Goal: Find specific page/section: Find specific page/section

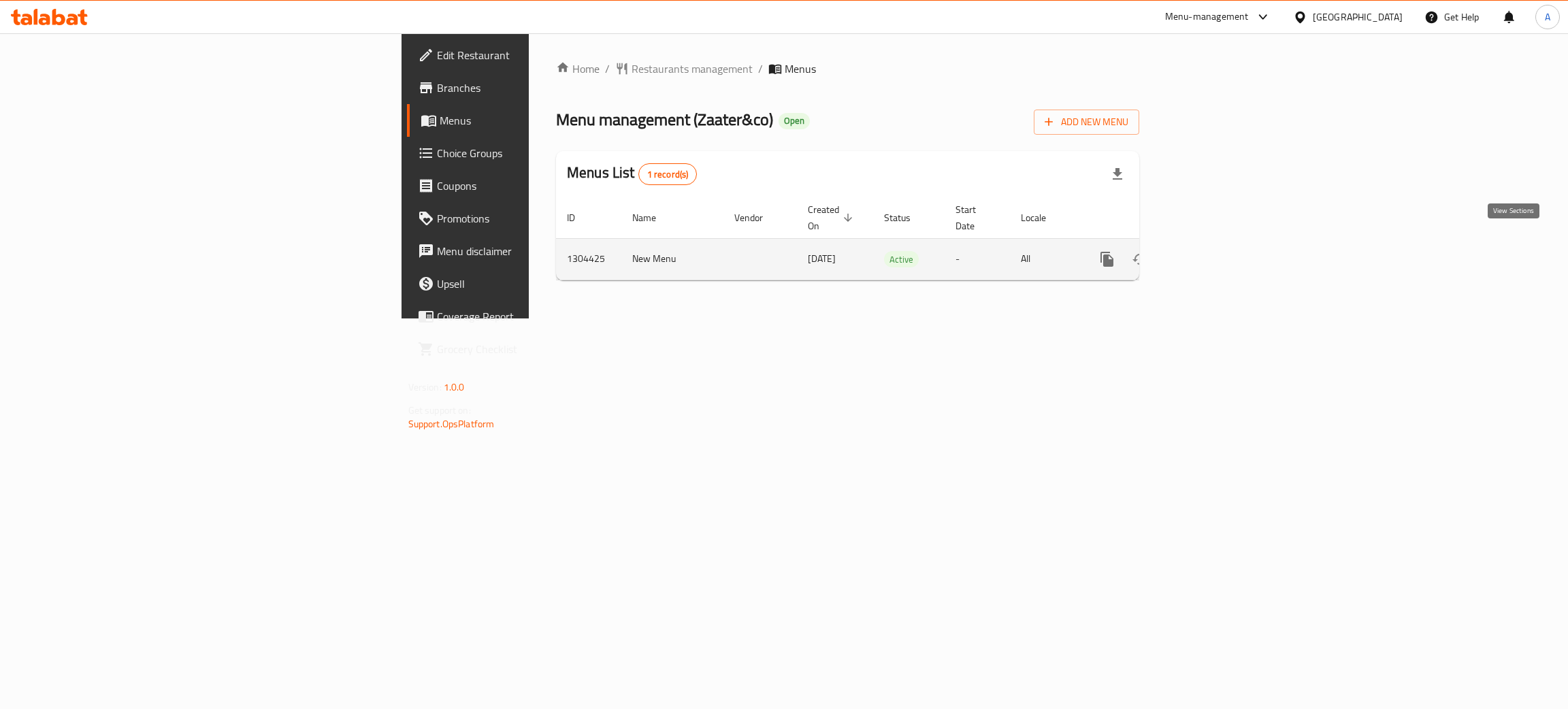
click at [1213, 251] on icon "enhanced table" at bounding box center [1205, 259] width 16 height 16
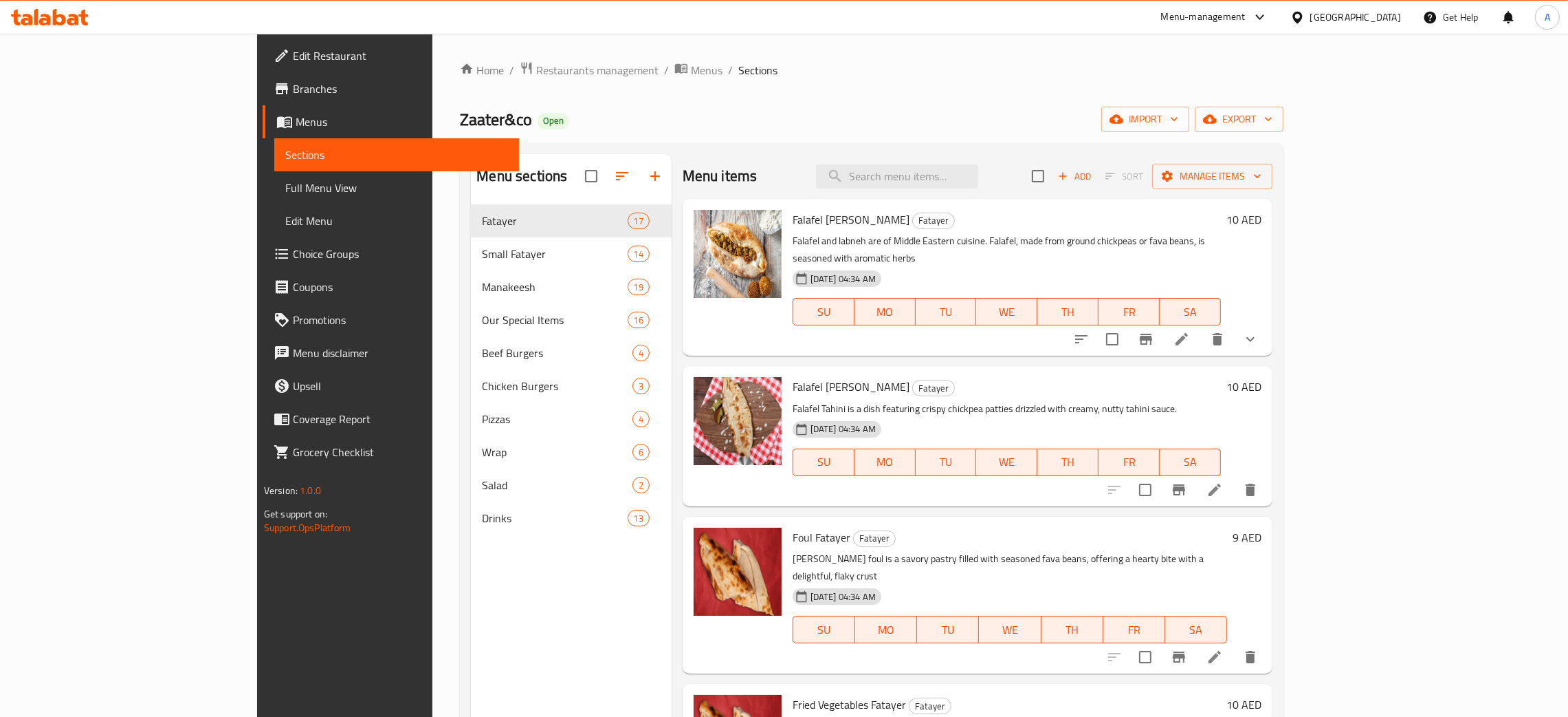
click at [285, 193] on span "Full Menu View" at bounding box center [396, 188] width 222 height 16
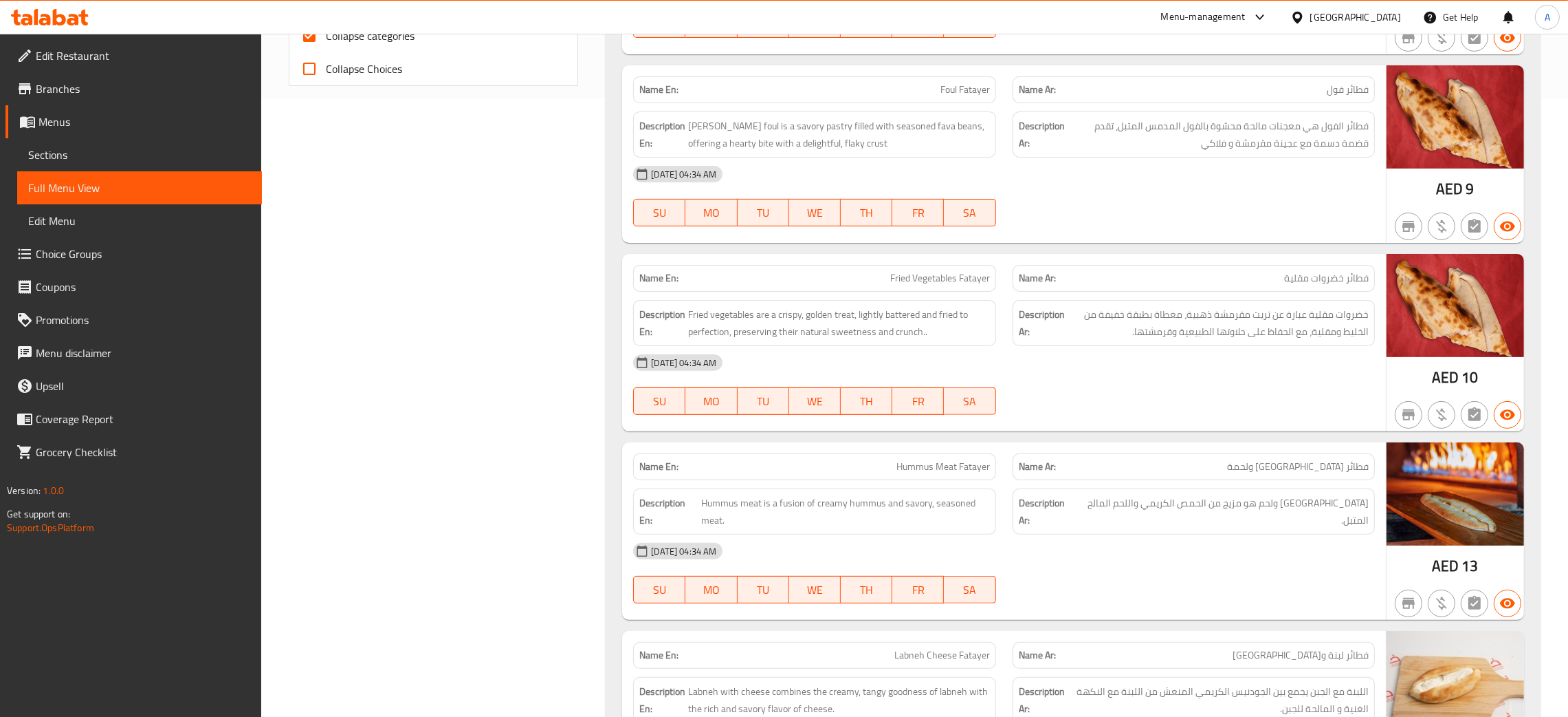
scroll to position [515, 0]
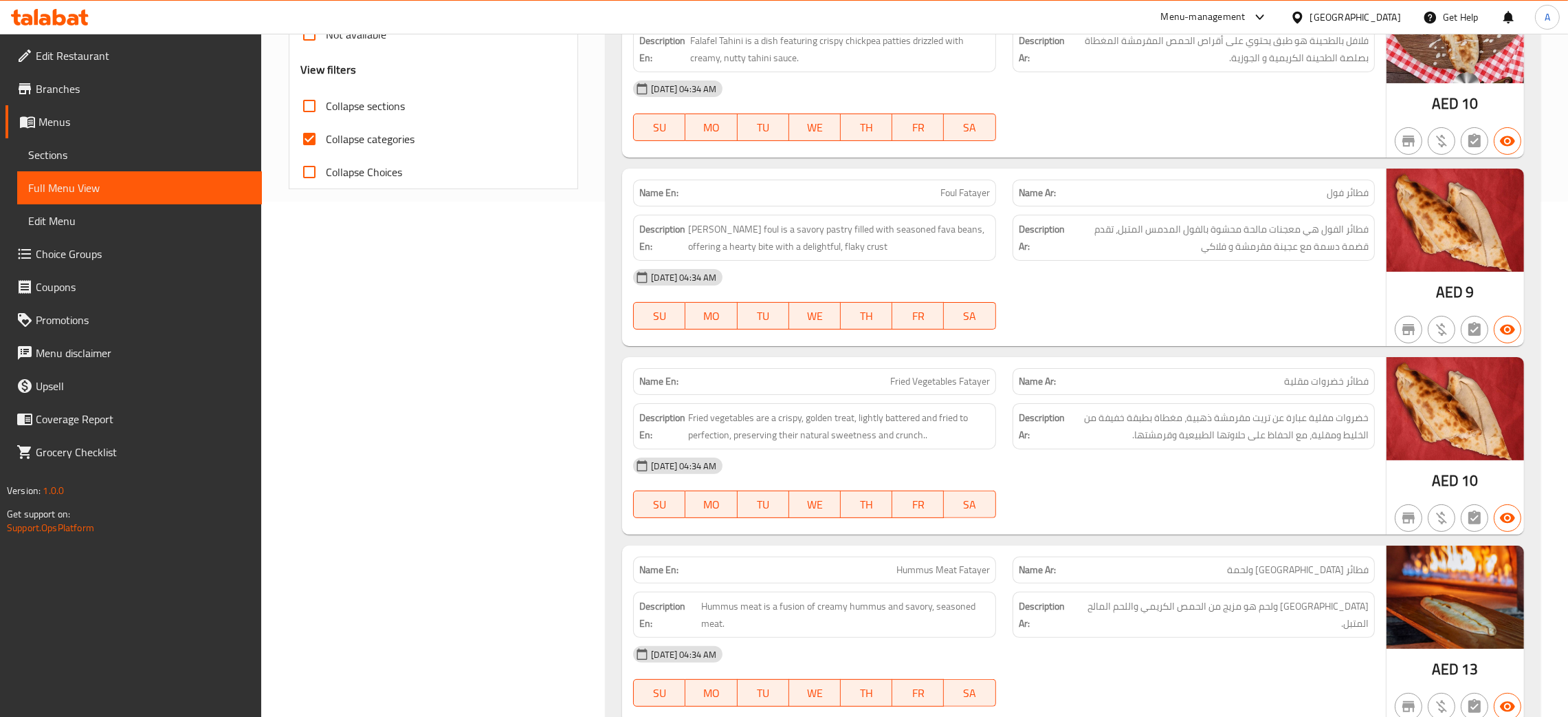
click at [307, 107] on input "Collapse sections" at bounding box center [309, 106] width 33 height 33
checkbox input "true"
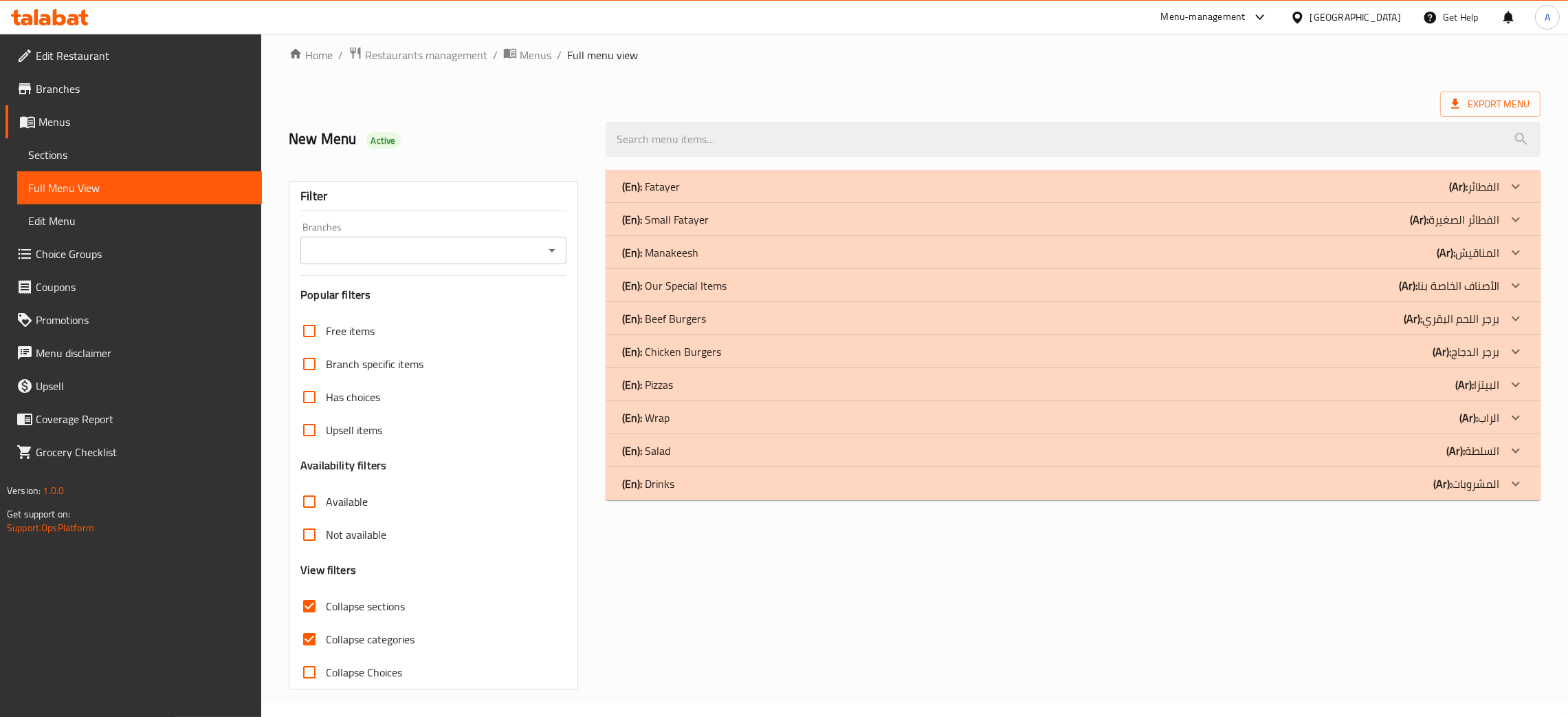
scroll to position [15, 0]
click at [309, 634] on input "Collapse categories" at bounding box center [309, 639] width 33 height 33
checkbox input "false"
drag, startPoint x: 746, startPoint y: 245, endPoint x: 754, endPoint y: 220, distance: 26.2
click at [746, 194] on div "(En): Manakeesh (Ar): المناقيش" at bounding box center [1060, 186] width 877 height 16
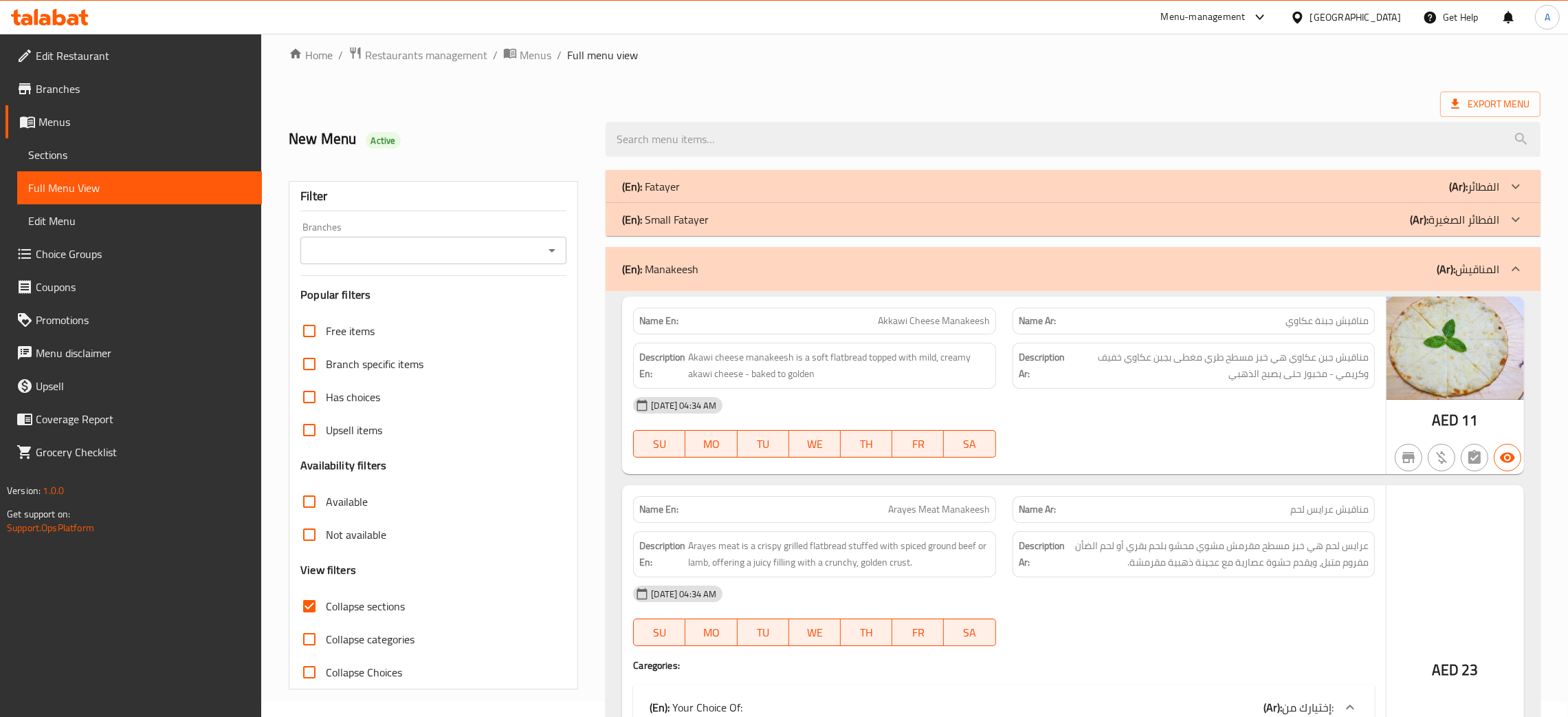
click at [754, 194] on div "(En): Small Fatayer (Ar): الفطائر الصغيرة" at bounding box center [1060, 186] width 877 height 16
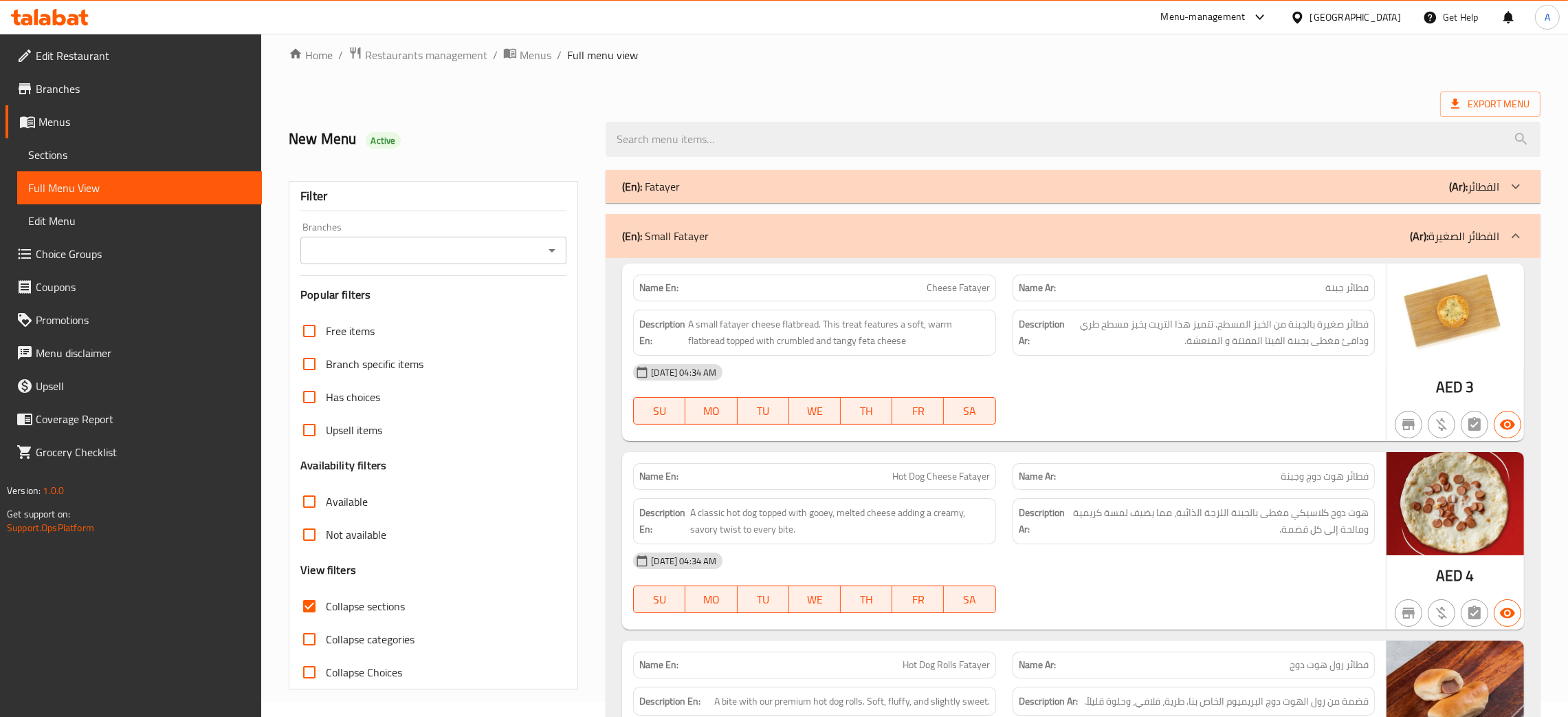
click at [791, 189] on div "(En): Fatayer (Ar): الفطائر" at bounding box center [1060, 186] width 877 height 16
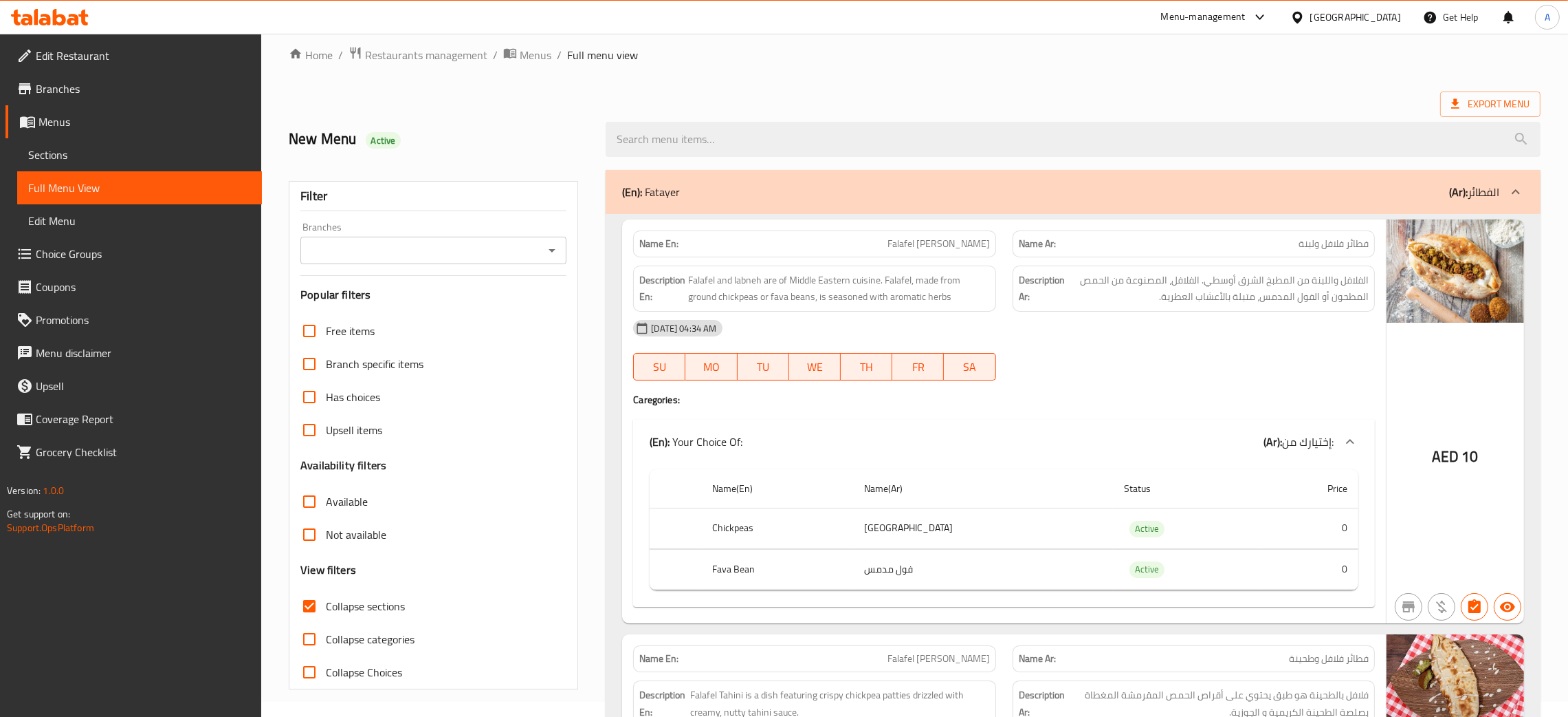
click at [526, 103] on div "Export Menu" at bounding box center [915, 104] width 1252 height 25
click at [1343, 13] on div "[GEOGRAPHIC_DATA]" at bounding box center [1356, 17] width 91 height 15
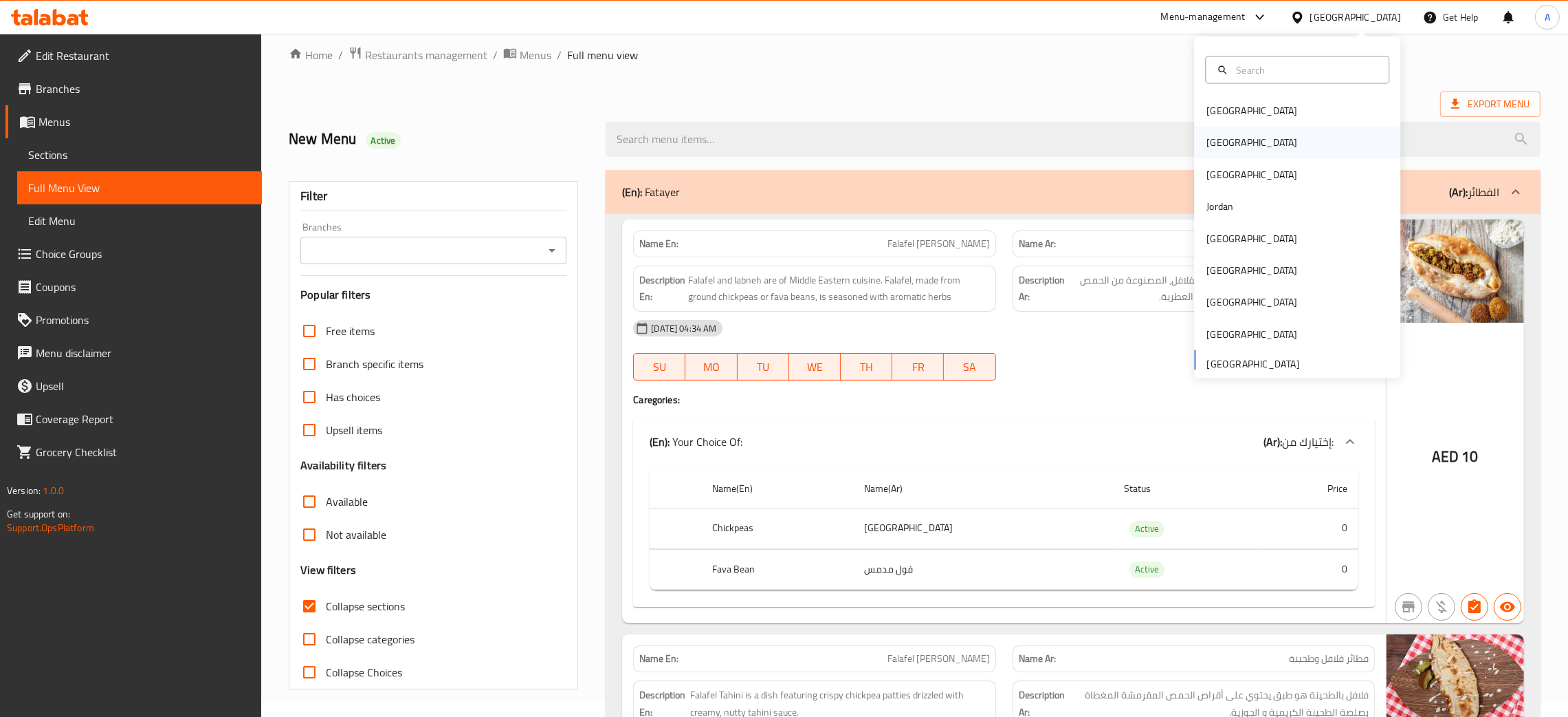
click at [1220, 142] on div "[GEOGRAPHIC_DATA]" at bounding box center [1252, 142] width 113 height 32
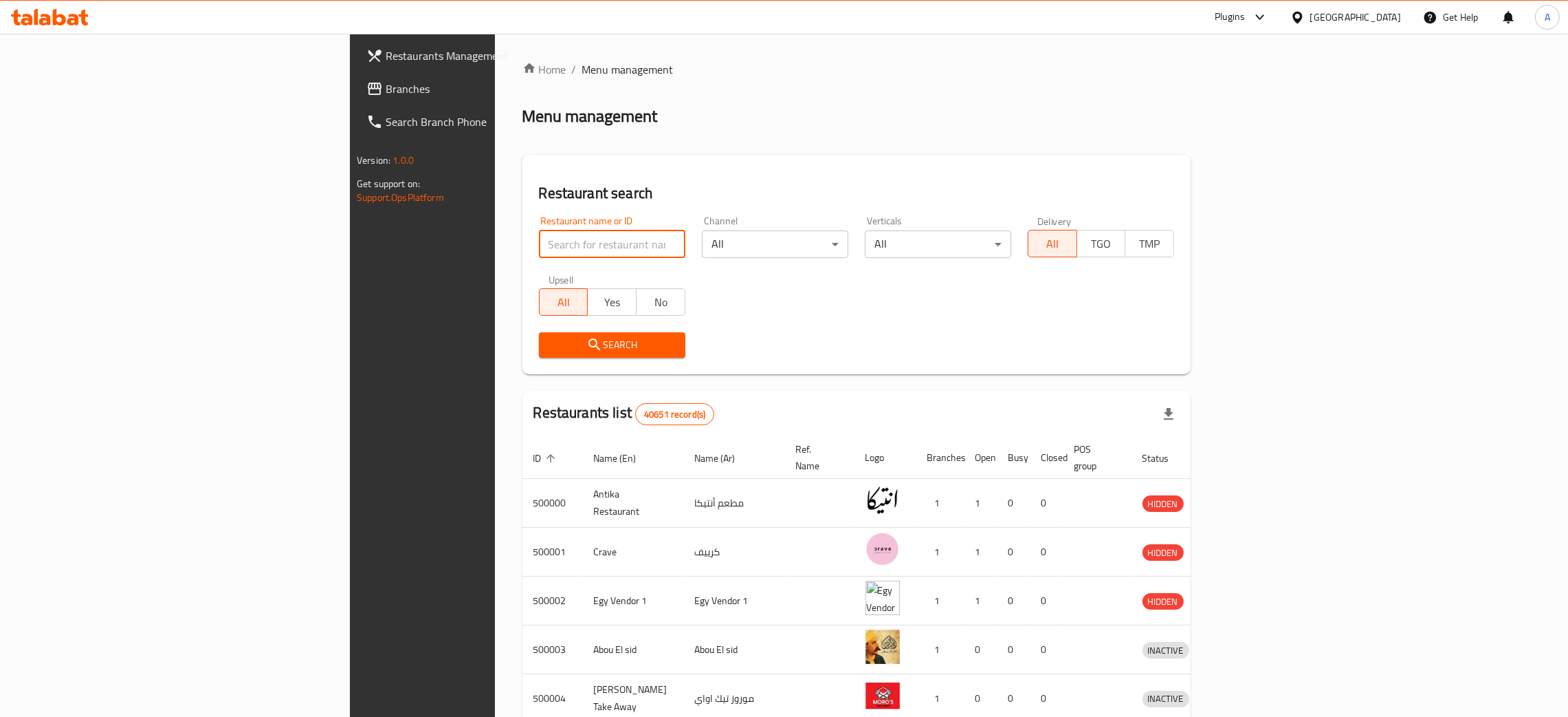
click at [539, 243] on input "search" at bounding box center [613, 244] width 146 height 27
paste input "عم بشندى"
type input "عم بشندى"
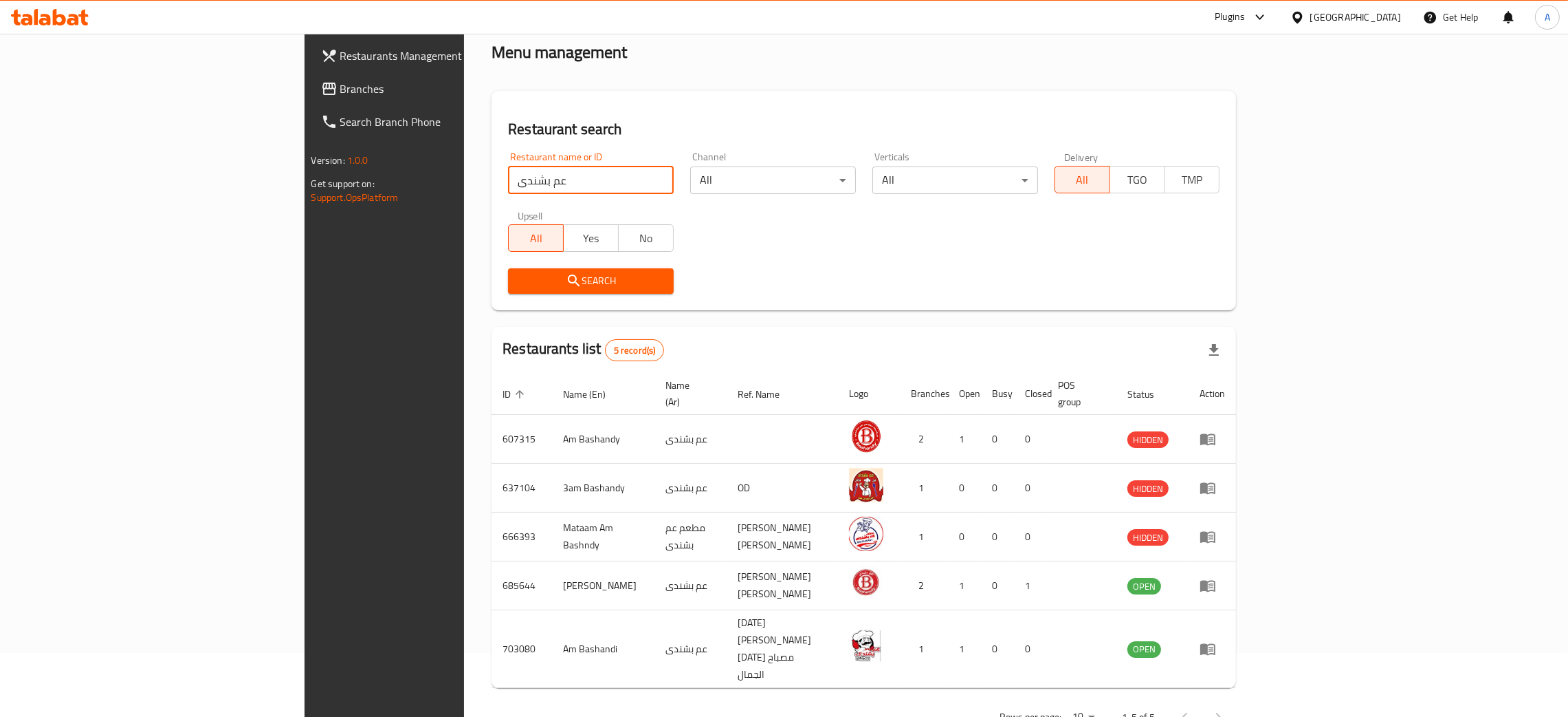
scroll to position [67, 0]
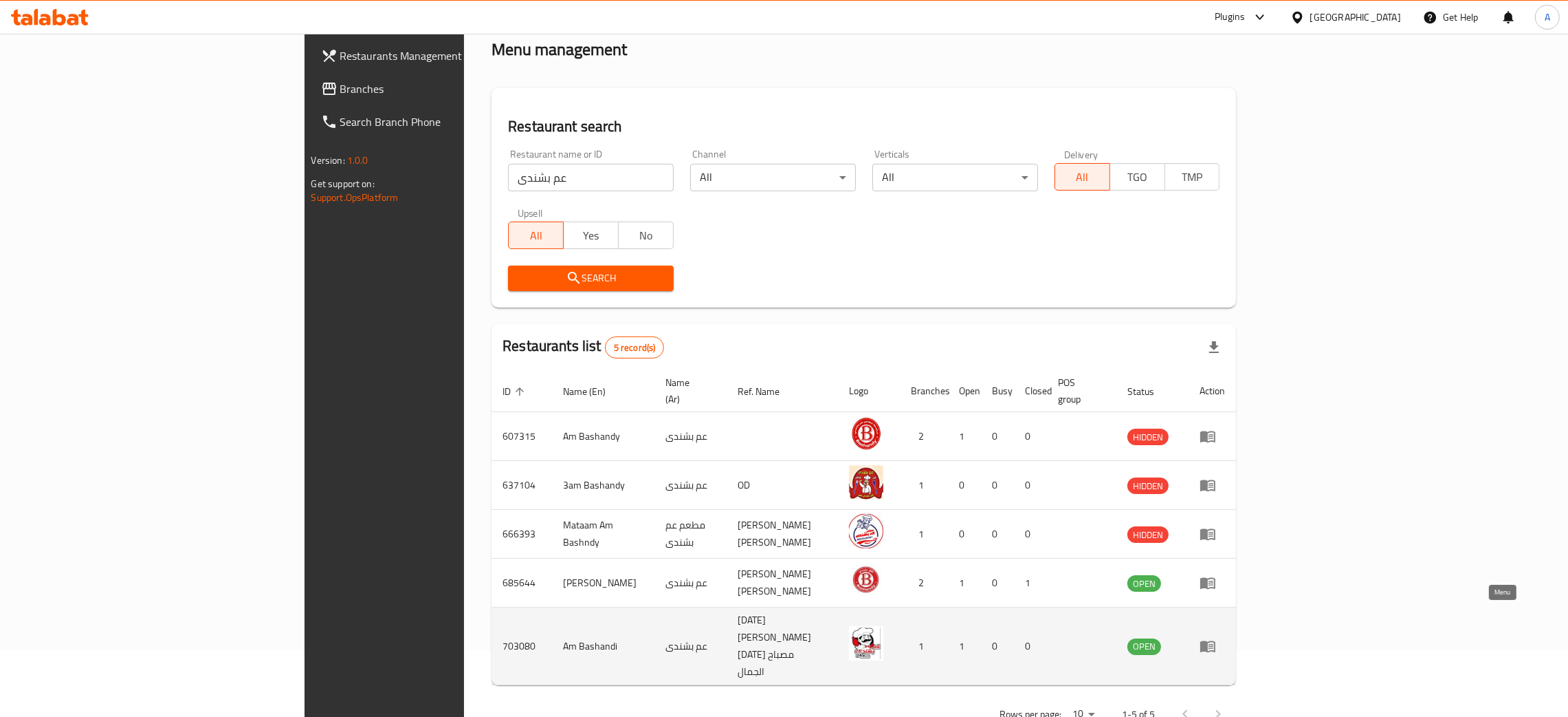
click at [1216, 638] on icon "enhanced table" at bounding box center [1208, 646] width 16 height 16
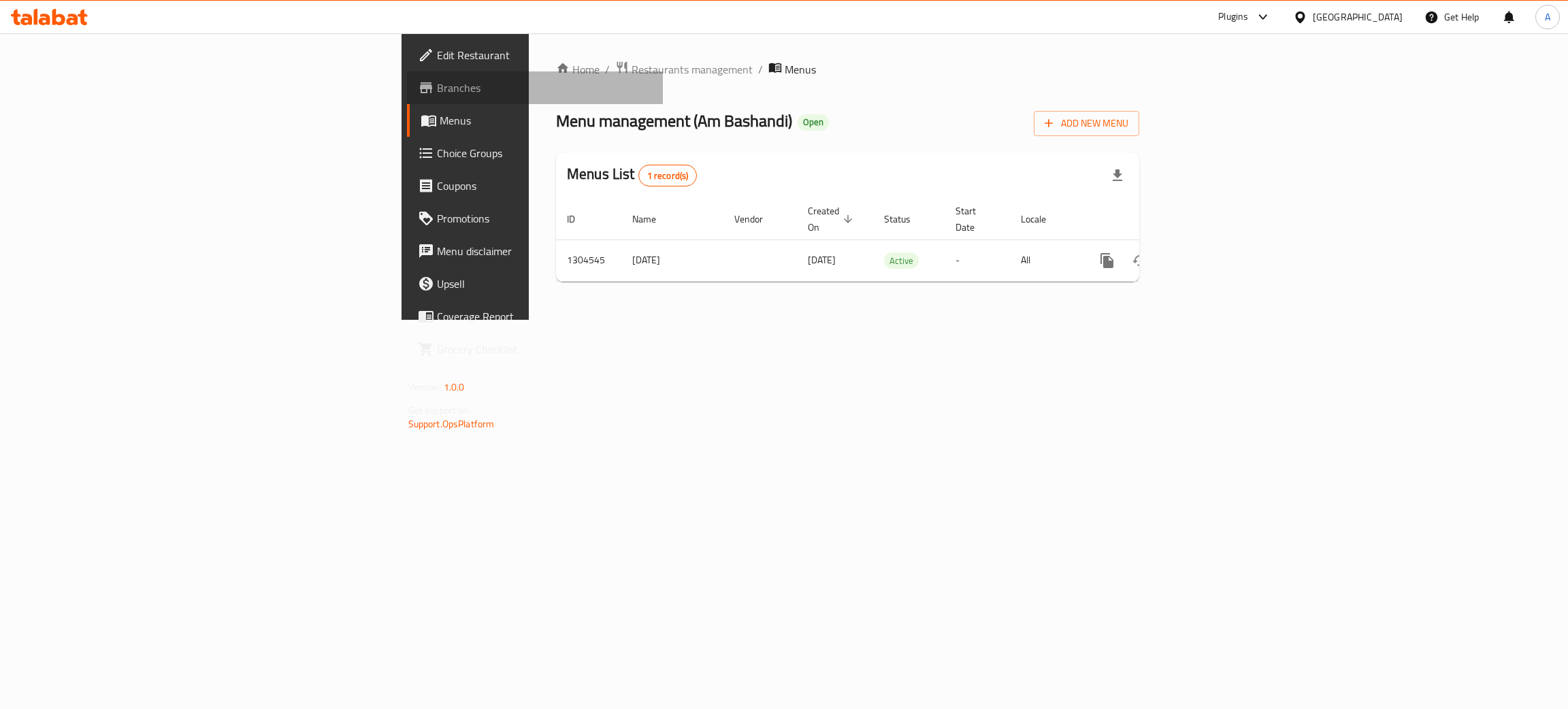
click at [437, 83] on span "Branches" at bounding box center [544, 88] width 216 height 16
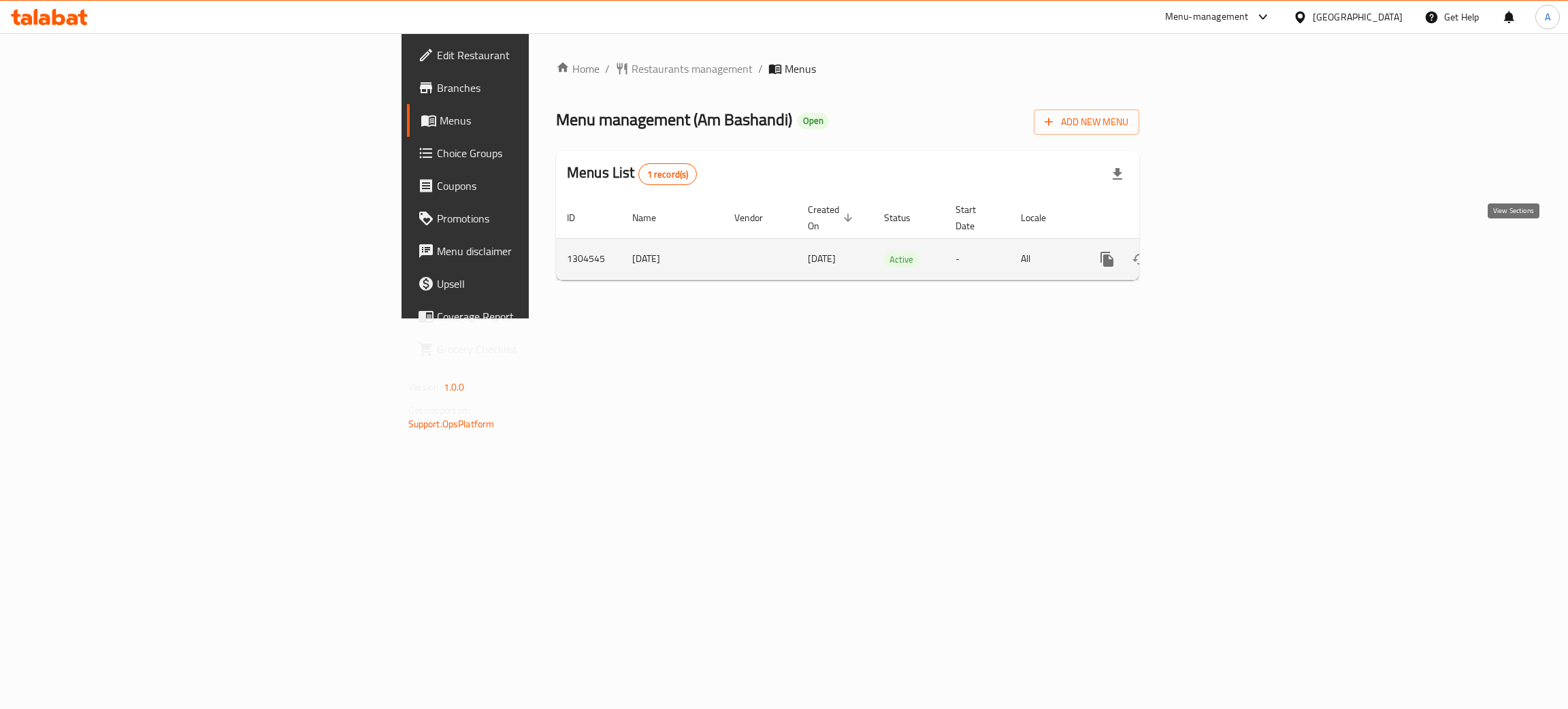
click at [1213, 251] on icon "enhanced table" at bounding box center [1205, 259] width 16 height 16
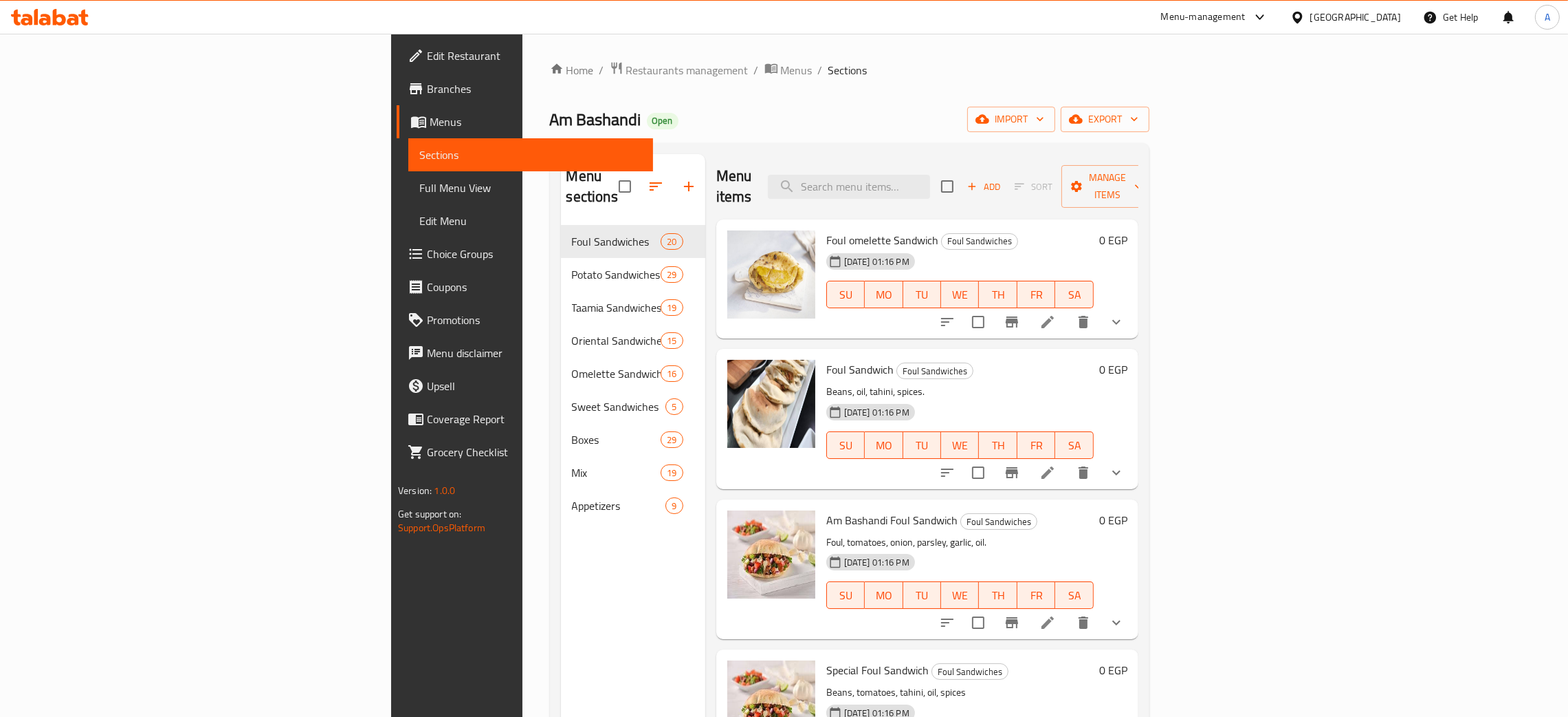
click at [420, 184] on span "Full Menu View" at bounding box center [531, 188] width 222 height 16
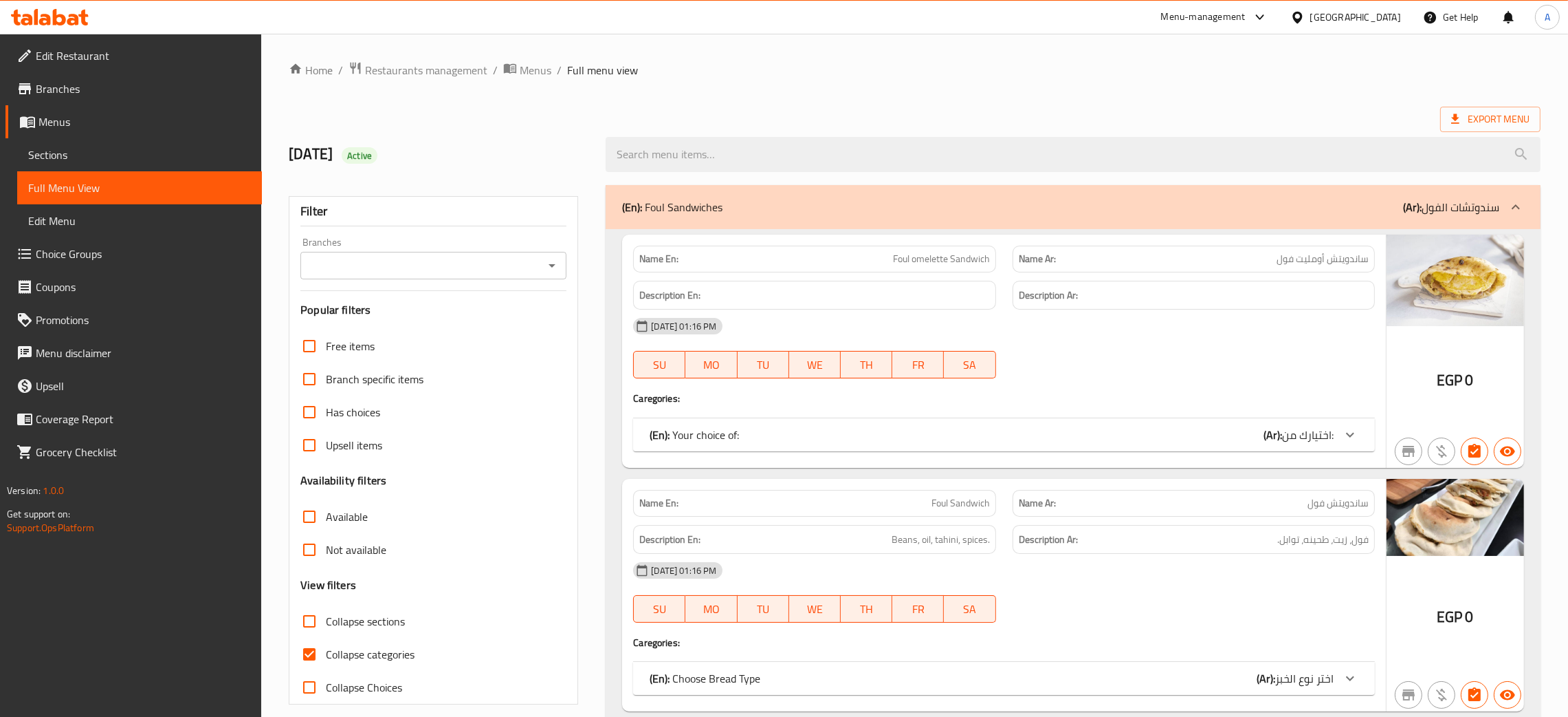
scroll to position [309, 0]
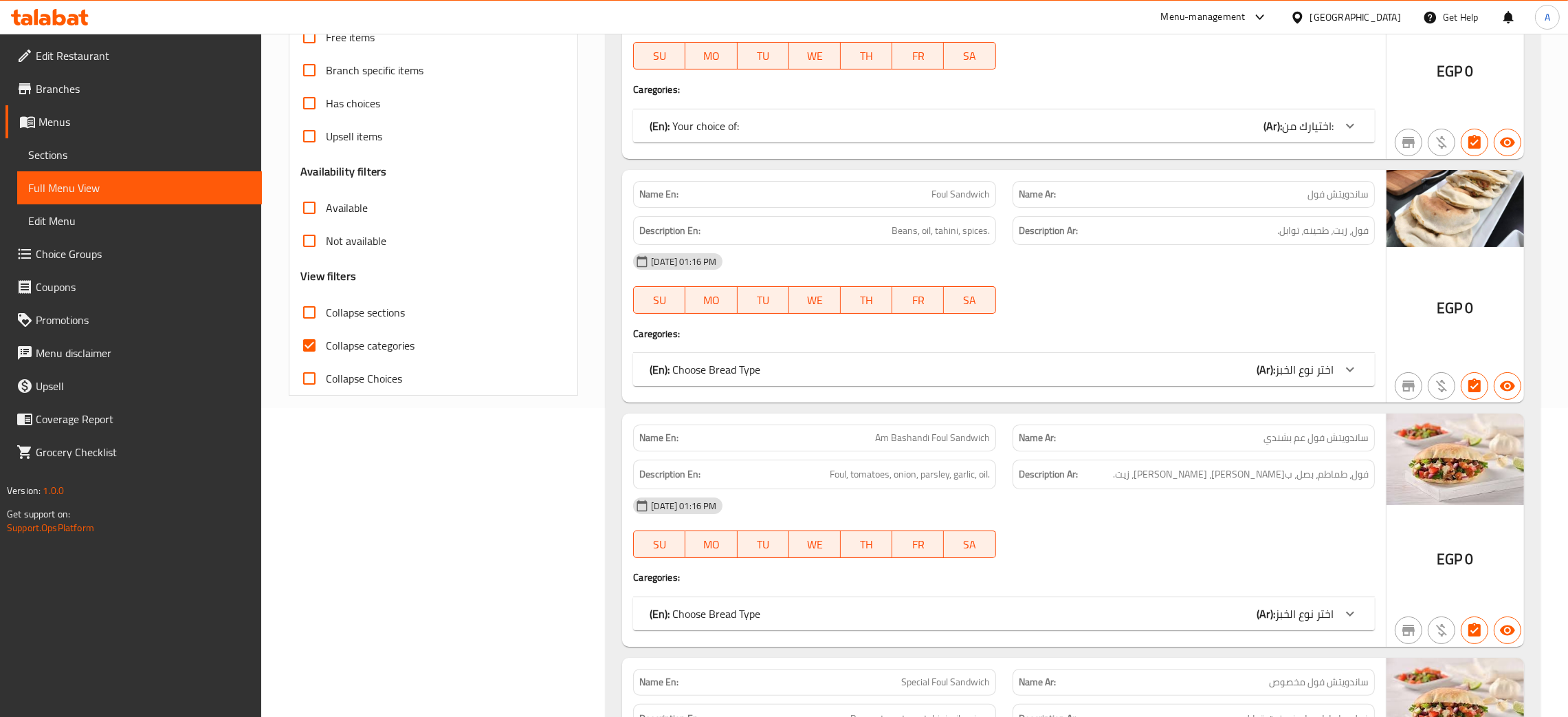
click at [306, 317] on input "Collapse sections" at bounding box center [309, 312] width 33 height 33
checkbox input "true"
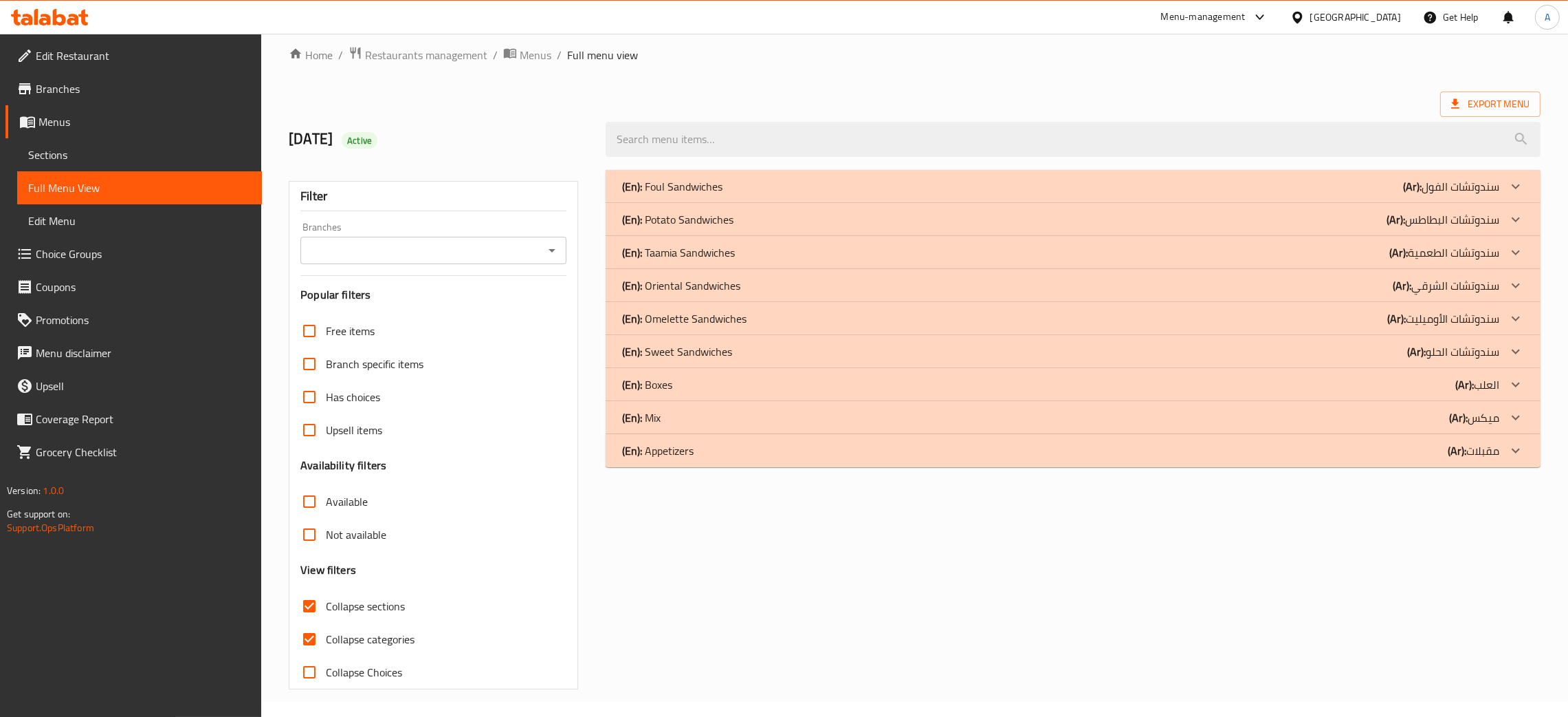
scroll to position [15, 0]
click at [304, 635] on input "Collapse categories" at bounding box center [309, 639] width 33 height 33
checkbox input "false"
drag, startPoint x: 762, startPoint y: 212, endPoint x: 773, endPoint y: 189, distance: 25.5
click at [762, 194] on div "(En): Potato Sandwiches (Ar): سندوتشات البطاطس" at bounding box center [1060, 186] width 877 height 16
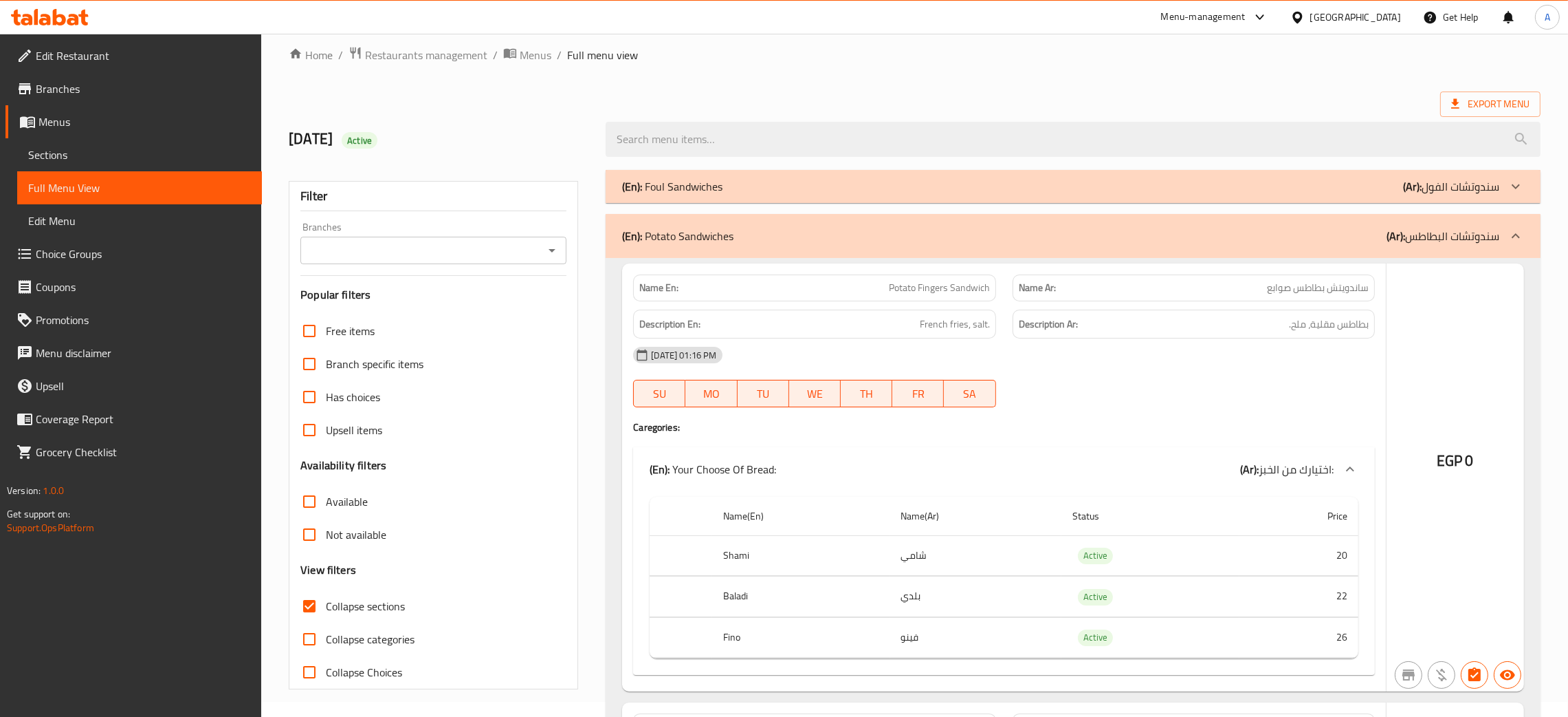
click at [773, 188] on div "(En): Foul Sandwiches (Ar): سندوتشات الفول" at bounding box center [1060, 186] width 877 height 16
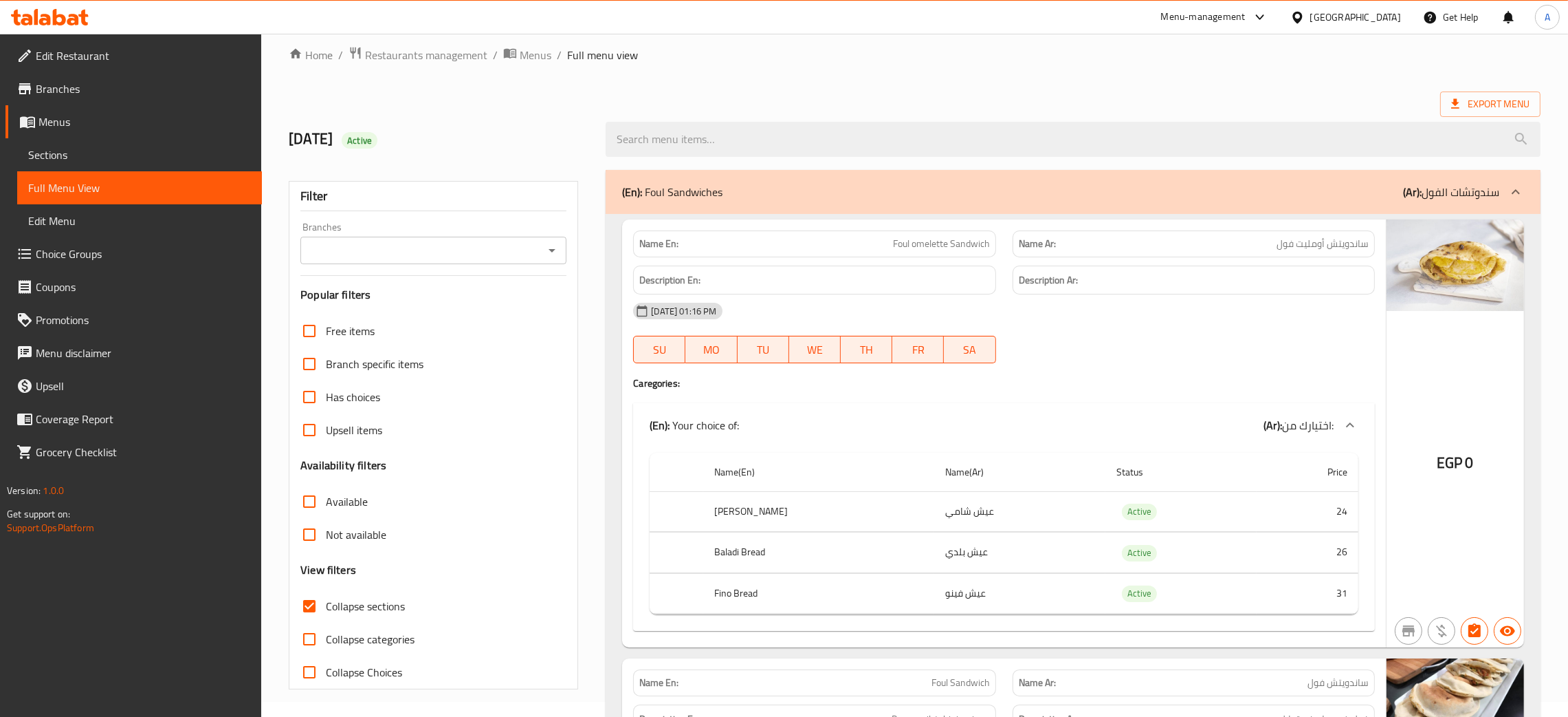
click at [71, 24] on icon at bounding box center [73, 20] width 12 height 12
